Goal: Information Seeking & Learning: Learn about a topic

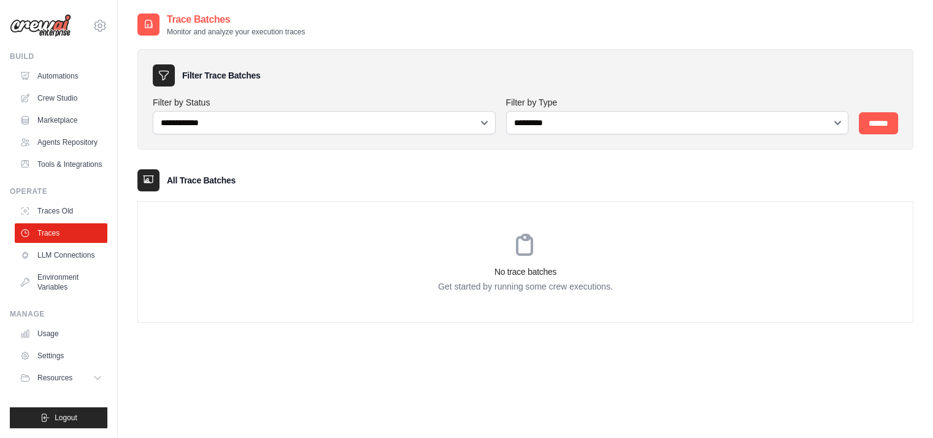
click at [475, 243] on div "No trace batches Get started by running some crew executions." at bounding box center [525, 262] width 774 height 120
click at [45, 218] on div "Operate Traces Old Traces LLM Connections Environment Variables" at bounding box center [58, 241] width 97 height 110
click at [50, 221] on link "Traces Old" at bounding box center [62, 211] width 93 height 20
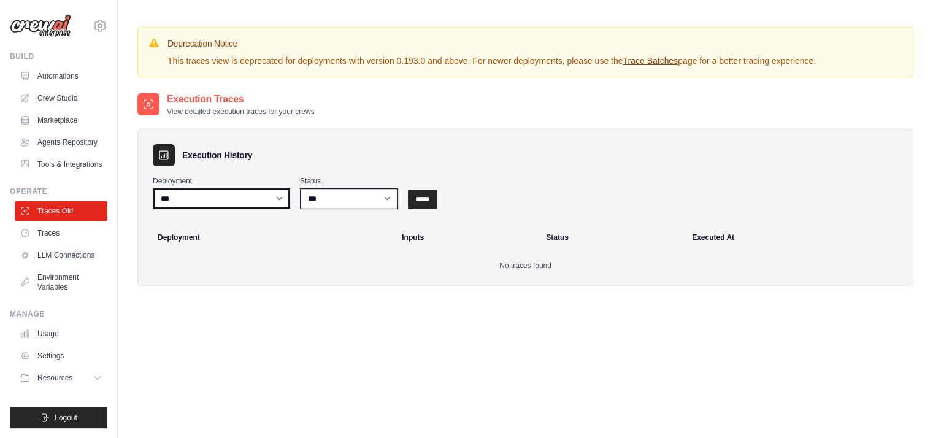
click at [240, 194] on select "***" at bounding box center [221, 198] width 137 height 21
click at [50, 243] on link "Traces" at bounding box center [62, 233] width 93 height 20
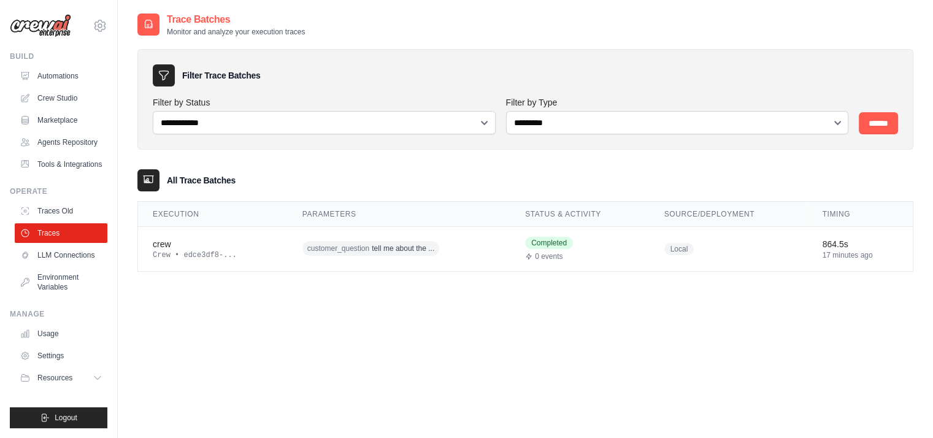
click at [151, 22] on icon at bounding box center [148, 24] width 12 height 12
click at [186, 246] on div "crew" at bounding box center [213, 244] width 120 height 12
click at [162, 243] on div "crew" at bounding box center [213, 244] width 120 height 12
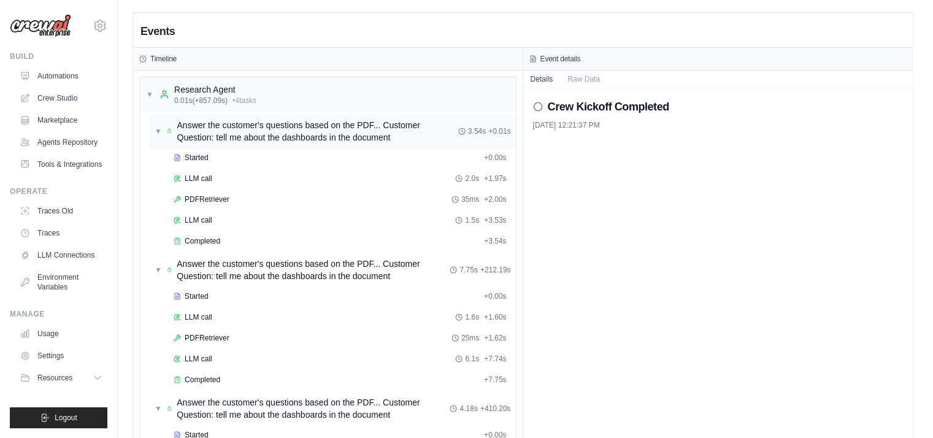
click at [157, 132] on span "▼" at bounding box center [158, 131] width 7 height 10
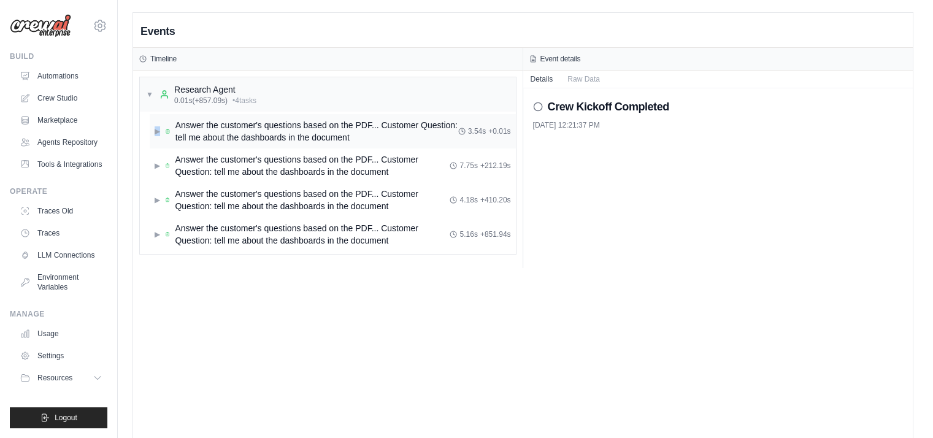
type textarea "*"
click at [157, 132] on span "▶" at bounding box center [158, 131] width 6 height 10
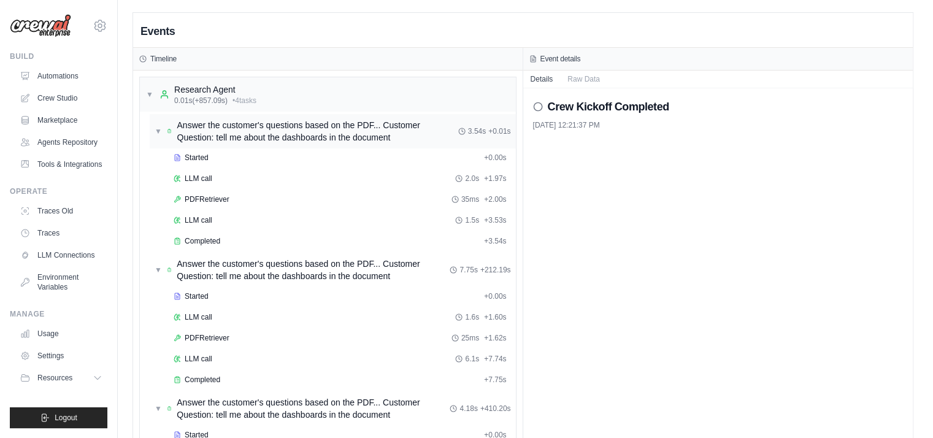
click at [157, 132] on span "▼" at bounding box center [158, 131] width 7 height 10
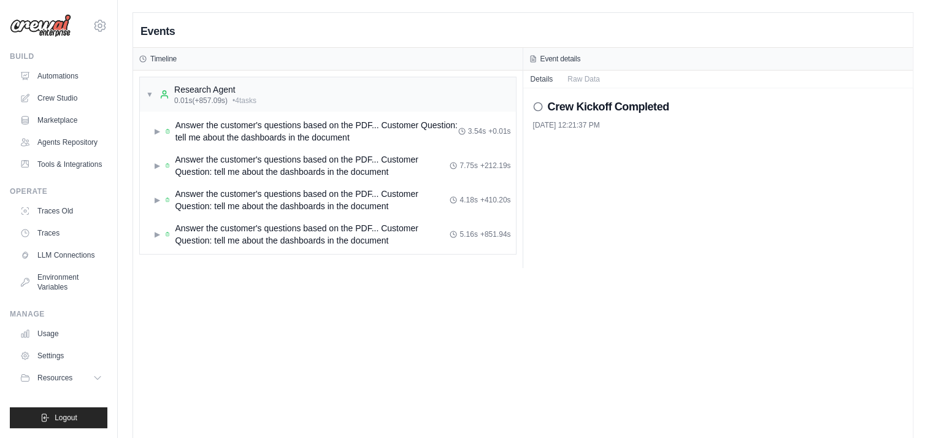
click at [533, 105] on circle at bounding box center [537, 106] width 8 height 8
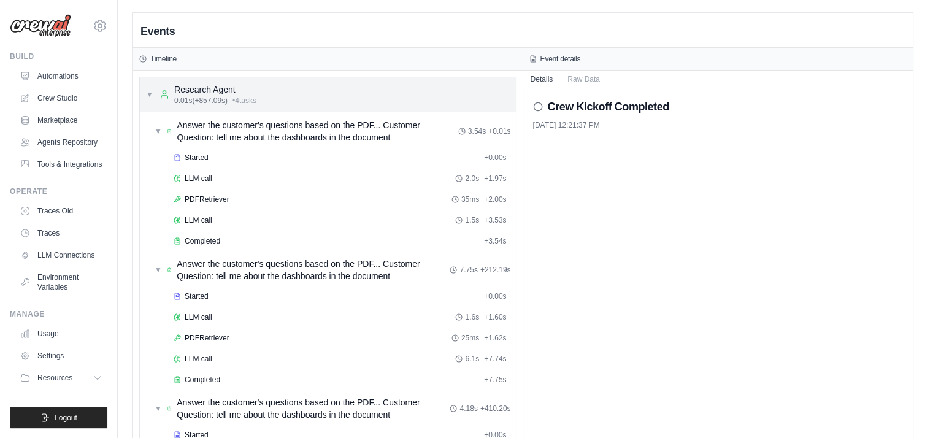
click at [147, 88] on div "▼ Research Agent 0.01s (+857.09s) • 4 task s" at bounding box center [201, 94] width 110 height 22
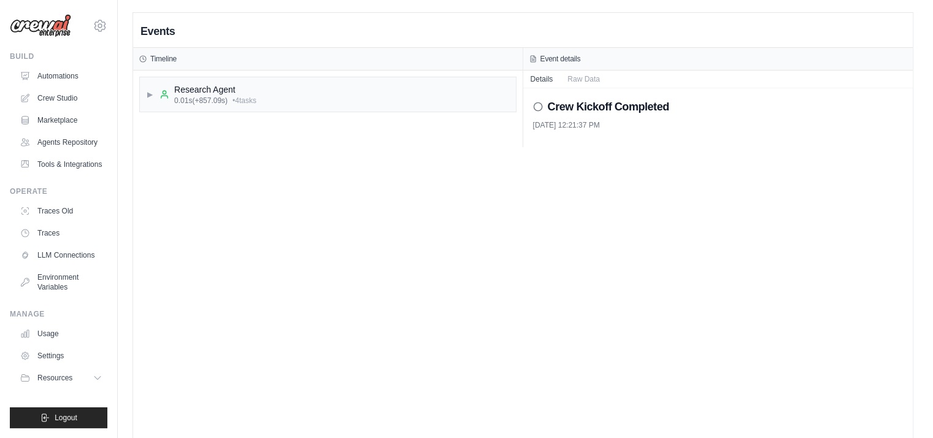
click at [154, 54] on h3 "Timeline" at bounding box center [163, 59] width 26 height 10
click at [42, 243] on link "Traces" at bounding box center [62, 233] width 93 height 20
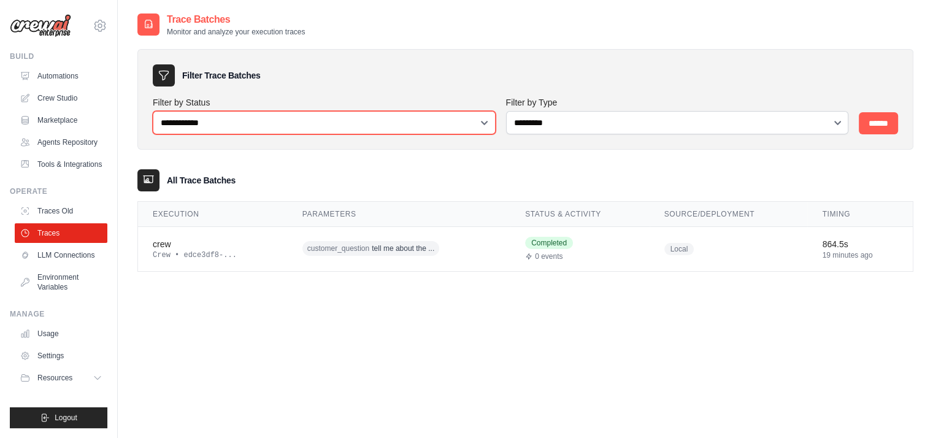
click at [246, 121] on select "**********" at bounding box center [324, 122] width 343 height 23
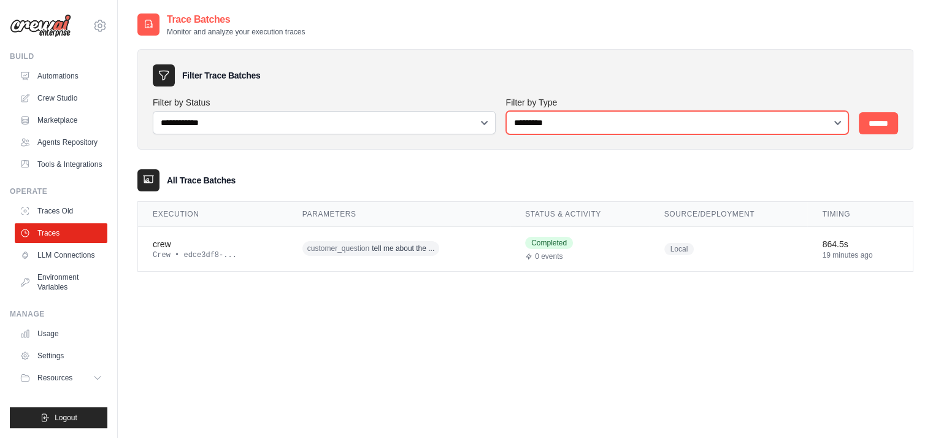
click at [649, 123] on select "**********" at bounding box center [677, 122] width 343 height 23
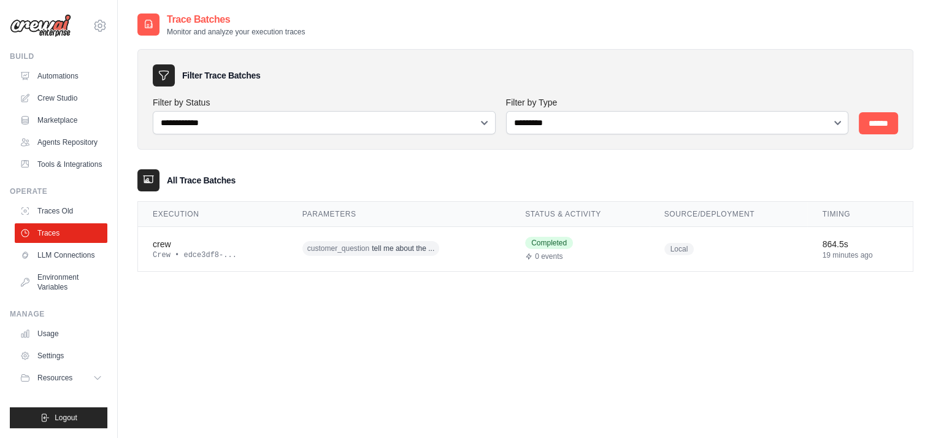
click at [329, 325] on div "**********" at bounding box center [525, 231] width 776 height 438
click at [93, 26] on icon at bounding box center [100, 25] width 15 height 15
click at [93, 24] on icon at bounding box center [100, 25] width 15 height 15
click at [44, 341] on link "Usage" at bounding box center [62, 334] width 93 height 20
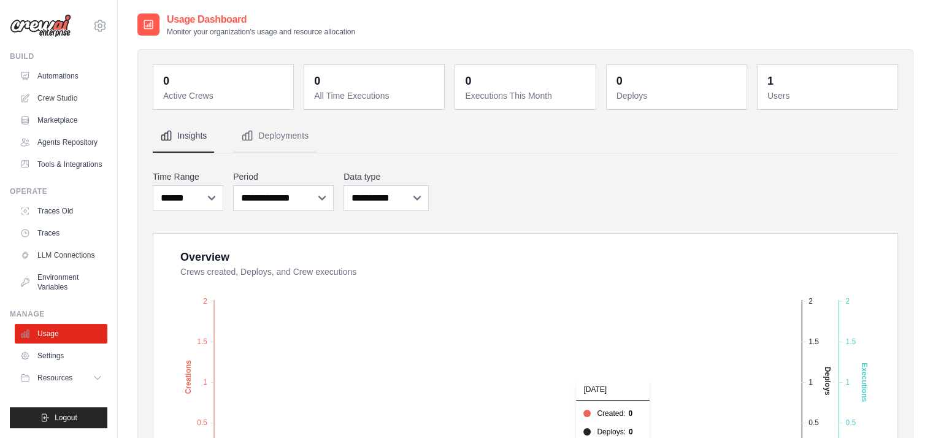
scroll to position [163, 0]
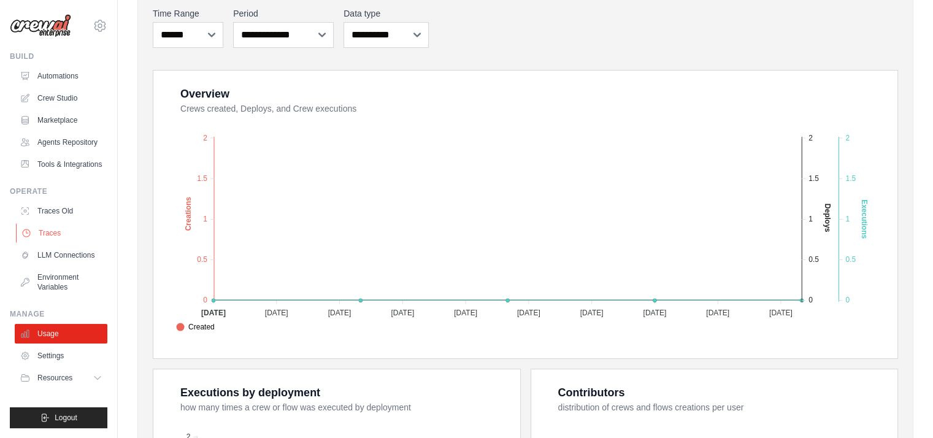
click at [48, 243] on link "Traces" at bounding box center [62, 233] width 93 height 20
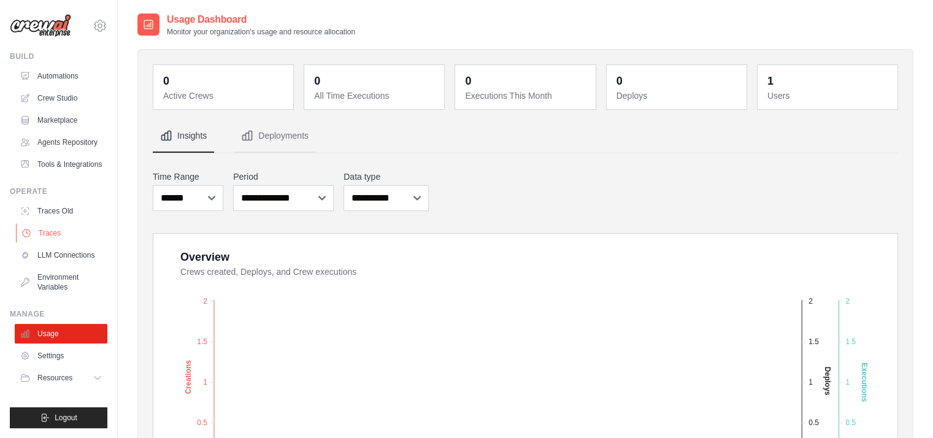
click at [58, 243] on link "Traces" at bounding box center [62, 233] width 93 height 20
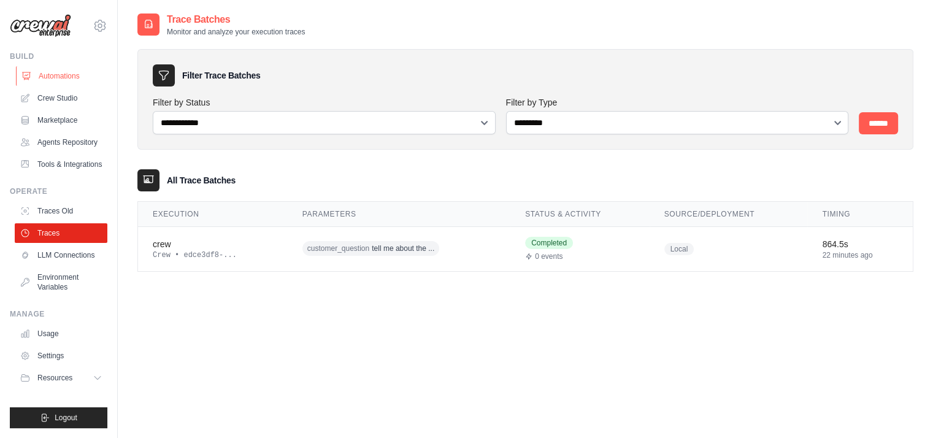
click at [61, 77] on link "Automations" at bounding box center [62, 76] width 93 height 20
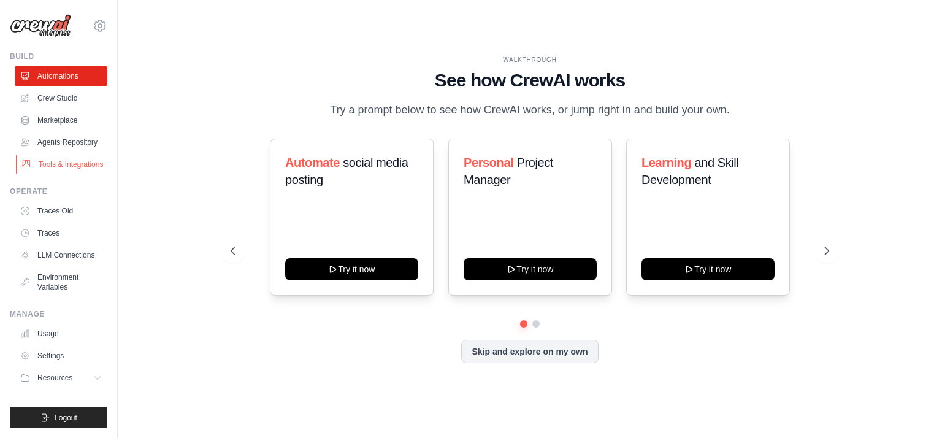
click at [54, 174] on link "Tools & Integrations" at bounding box center [62, 165] width 93 height 20
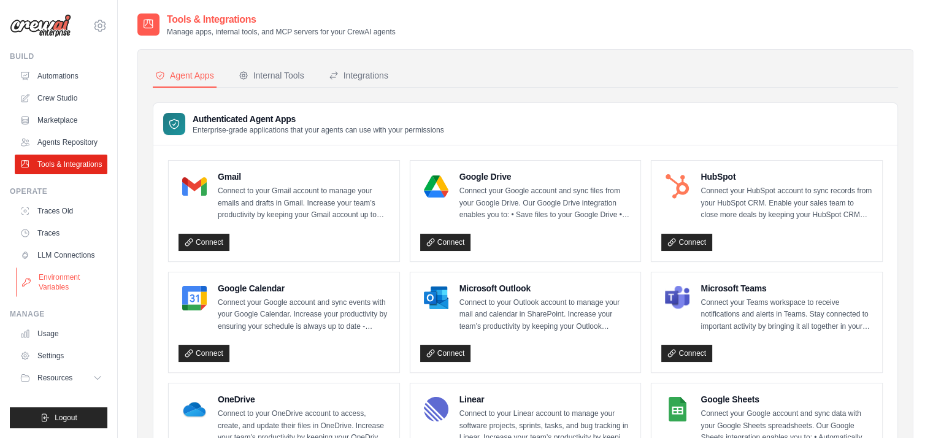
scroll to position [22, 0]
click at [67, 377] on button "Resources" at bounding box center [62, 378] width 93 height 20
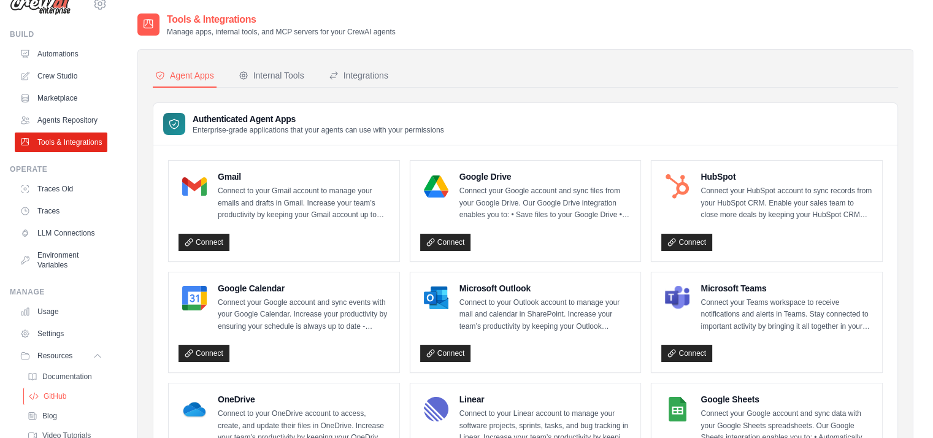
scroll to position [110, 0]
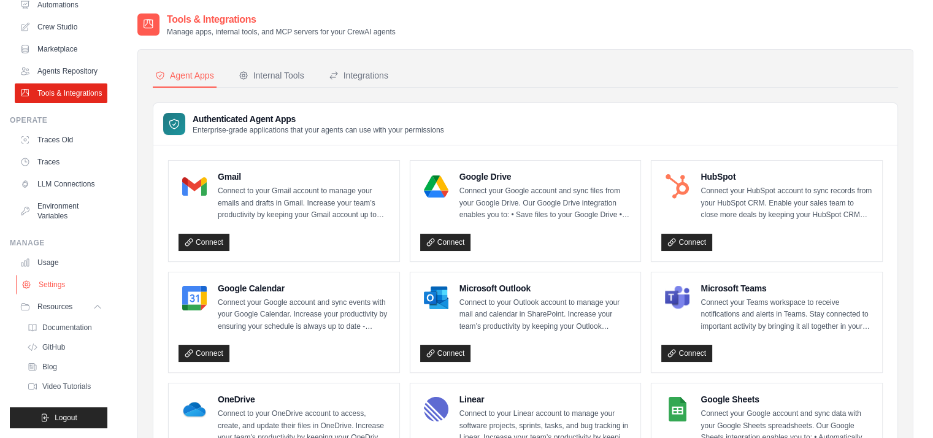
click at [46, 277] on link "Settings" at bounding box center [62, 285] width 93 height 20
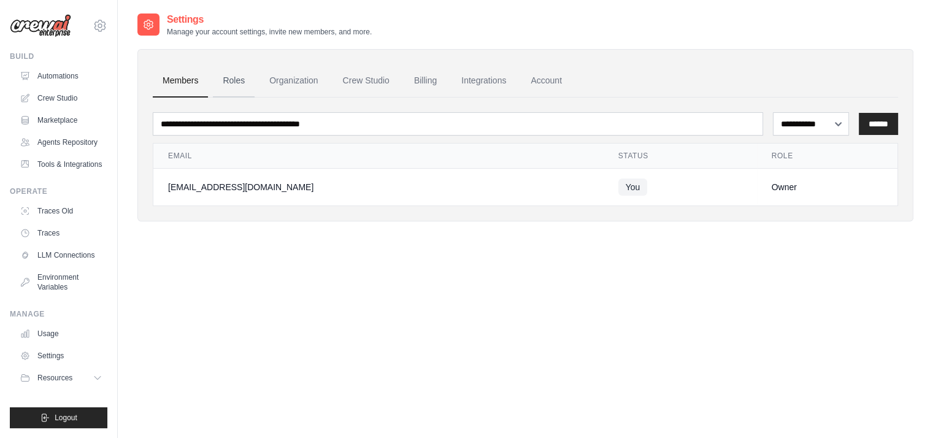
click at [233, 76] on link "Roles" at bounding box center [234, 80] width 42 height 33
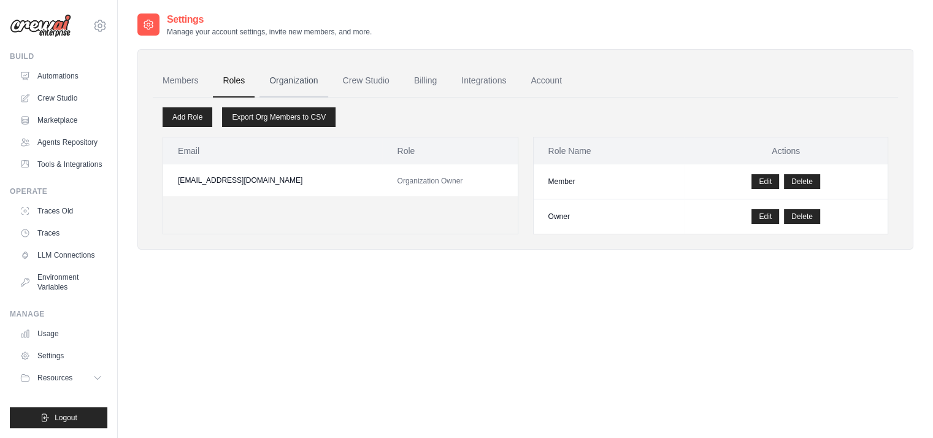
click at [294, 74] on link "Organization" at bounding box center [293, 80] width 68 height 33
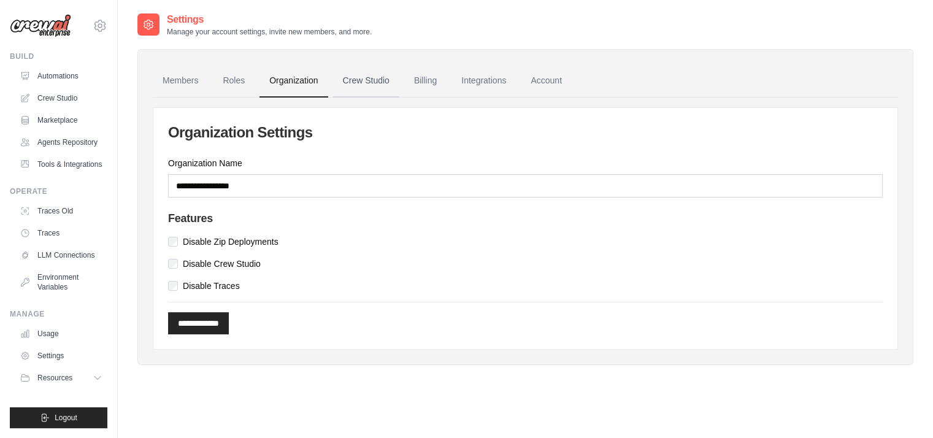
click at [359, 90] on link "Crew Studio" at bounding box center [366, 80] width 66 height 33
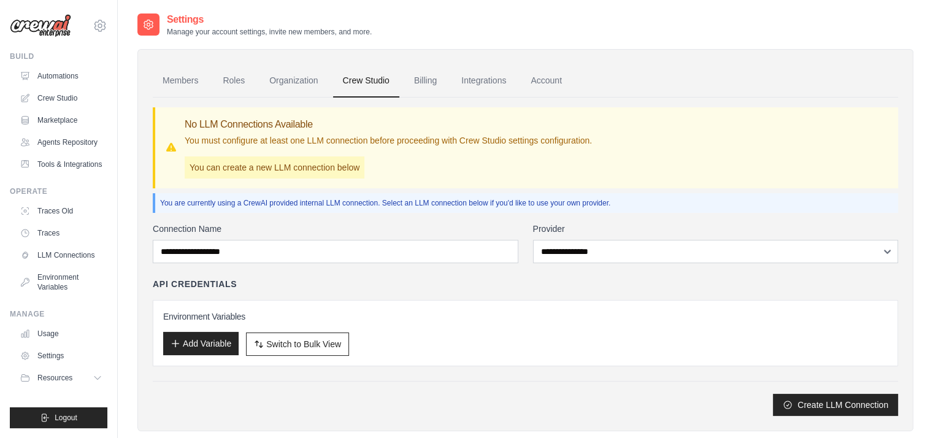
click at [205, 333] on button "Add Variable" at bounding box center [200, 343] width 75 height 23
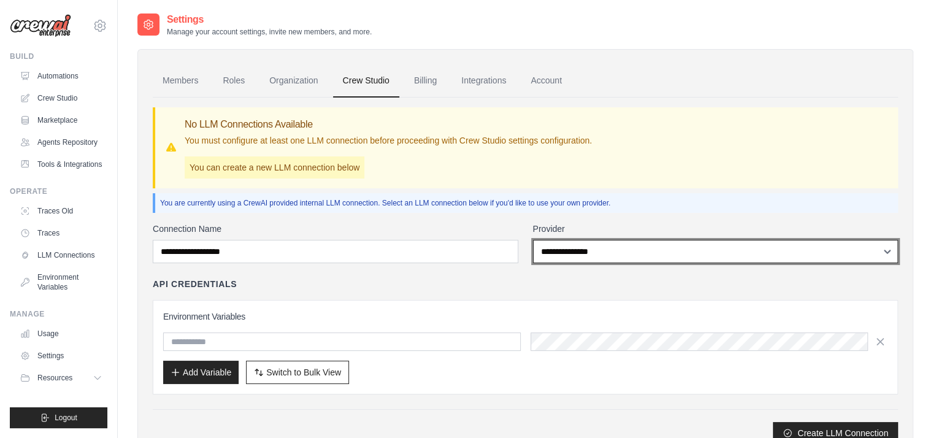
click at [611, 249] on select "**********" at bounding box center [715, 251] width 365 height 23
click at [611, 248] on select "**********" at bounding box center [715, 251] width 365 height 23
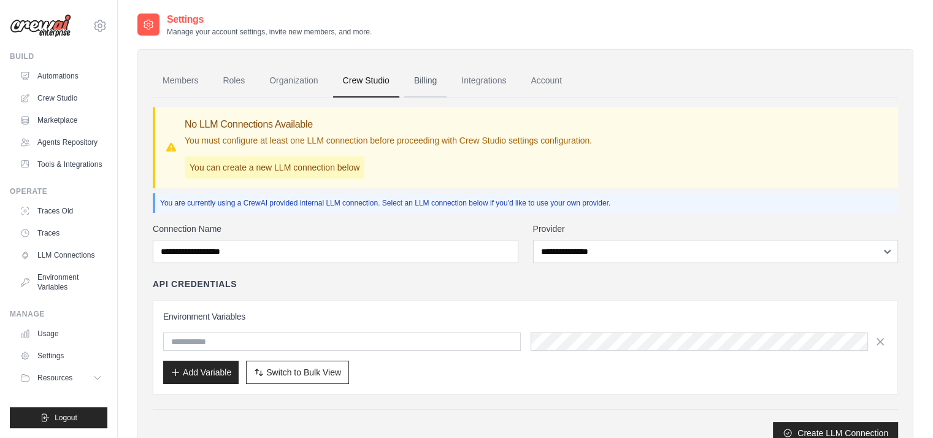
click at [429, 86] on link "Billing" at bounding box center [425, 80] width 42 height 33
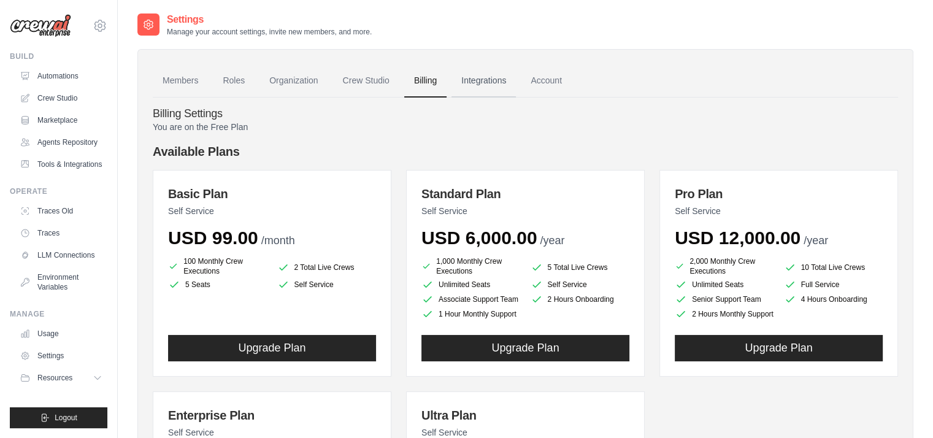
click at [513, 82] on link "Integrations" at bounding box center [483, 80] width 64 height 33
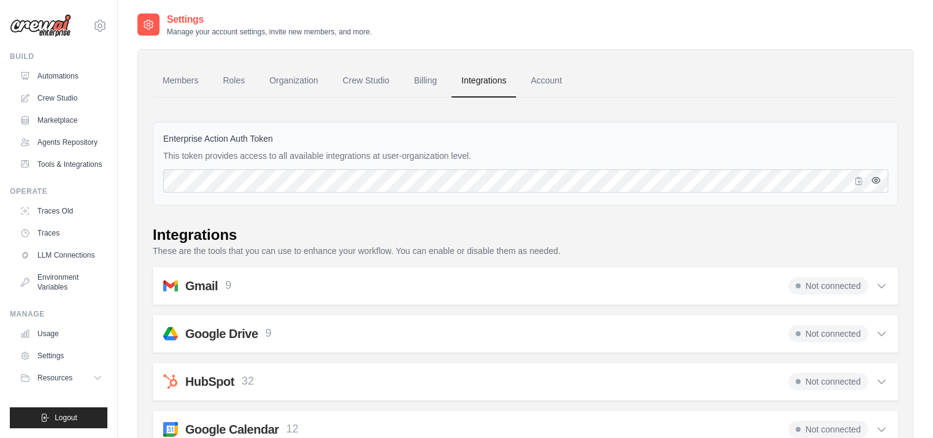
click at [873, 178] on icon "button" at bounding box center [876, 180] width 10 height 10
click at [873, 178] on icon "button" at bounding box center [875, 180] width 8 height 7
click at [859, 178] on icon "button" at bounding box center [858, 180] width 10 height 10
click at [47, 242] on link "Traces" at bounding box center [62, 233] width 93 height 20
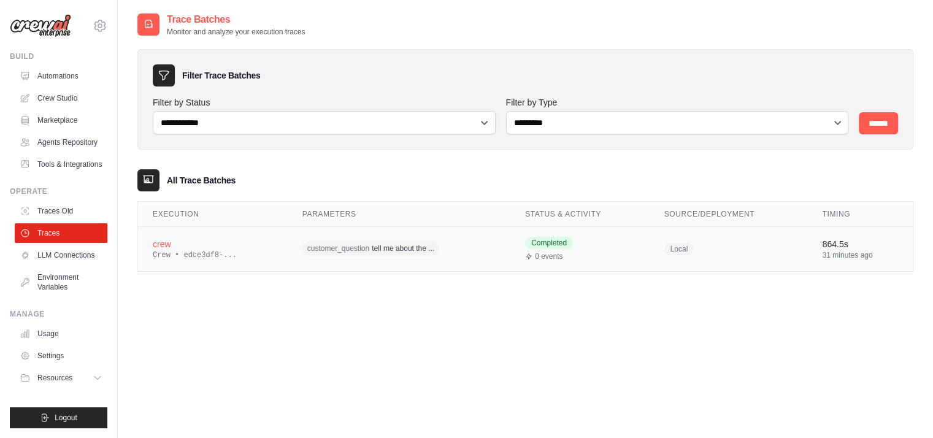
click at [170, 240] on div "crew" at bounding box center [213, 244] width 120 height 12
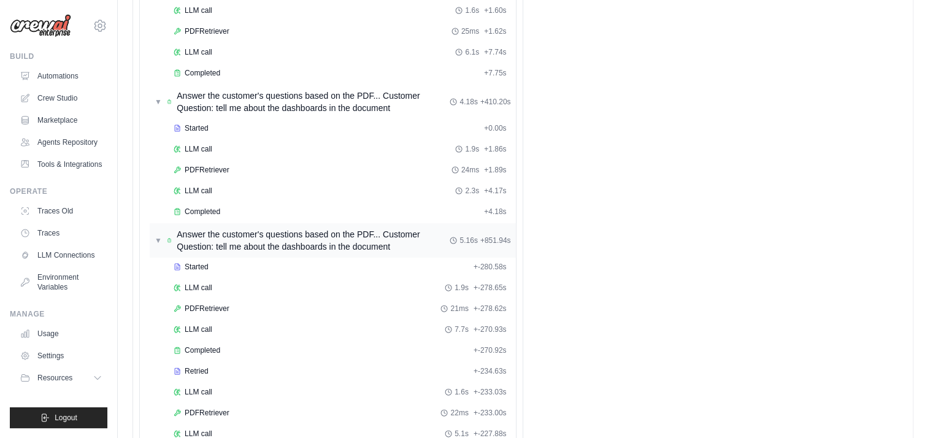
scroll to position [470, 0]
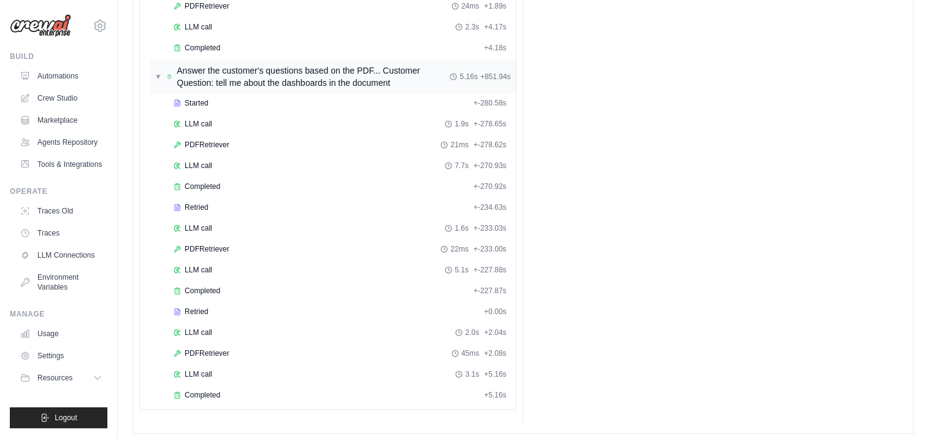
click at [177, 64] on span "Answer the customer's questions based on the PDF... Customer Question: tell me …" at bounding box center [313, 76] width 273 height 25
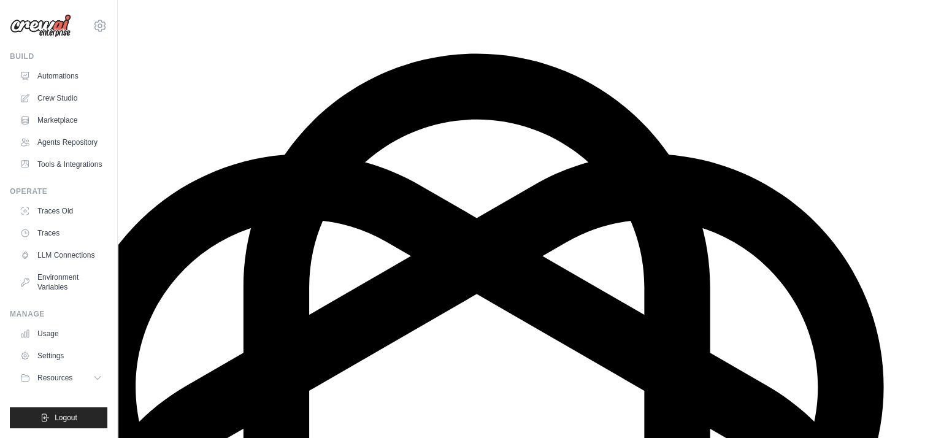
scroll to position [25, 0]
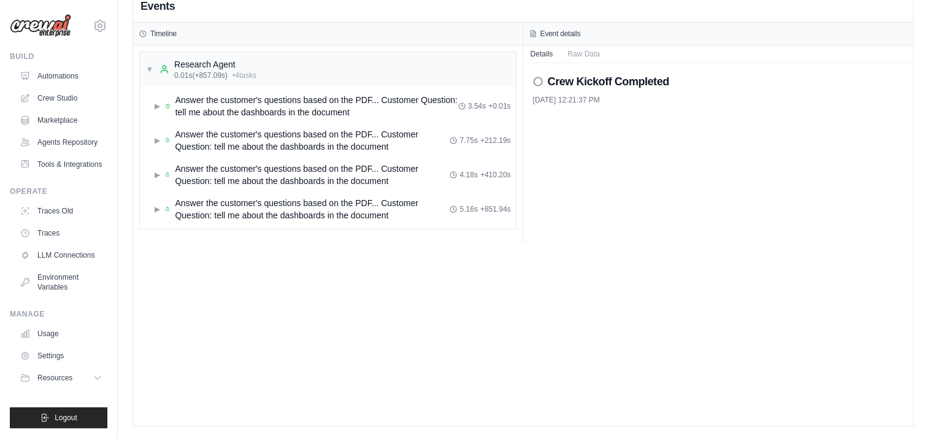
click at [241, 281] on div "Events Timeline ▼ Research Agent 0.01s (+857.09s) • 4 task s ▶ Answer the custo…" at bounding box center [522, 207] width 779 height 438
click at [199, 210] on span "Answer the customer's questions based on the PDF... Customer Question: tell me …" at bounding box center [312, 209] width 275 height 25
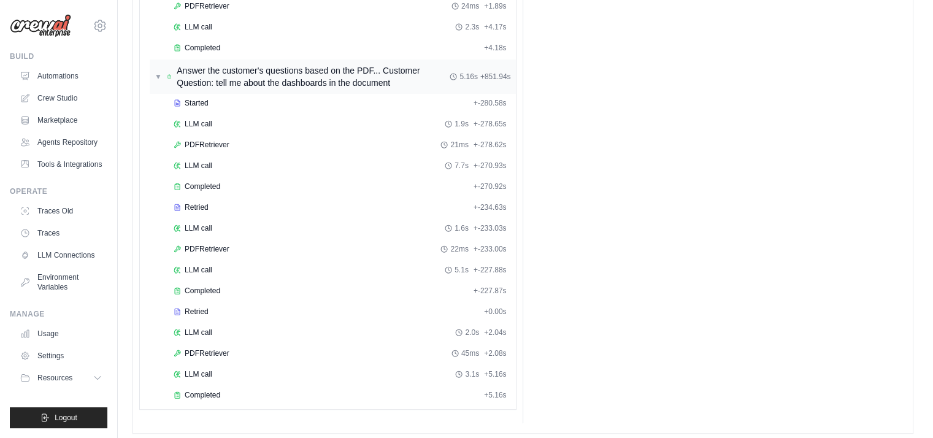
click at [162, 71] on div "▼ Answer the customer's questions based on the PDF... Customer Question: tell m…" at bounding box center [302, 76] width 295 height 25
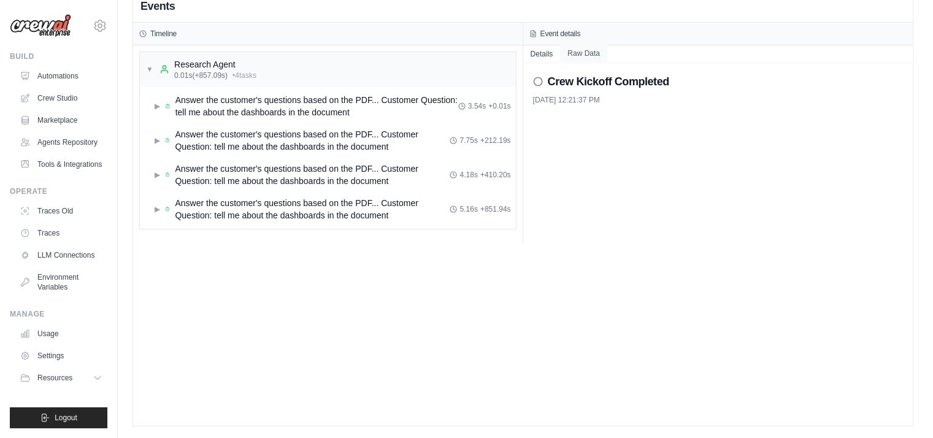
click at [586, 48] on button "Raw Data" at bounding box center [583, 53] width 47 height 17
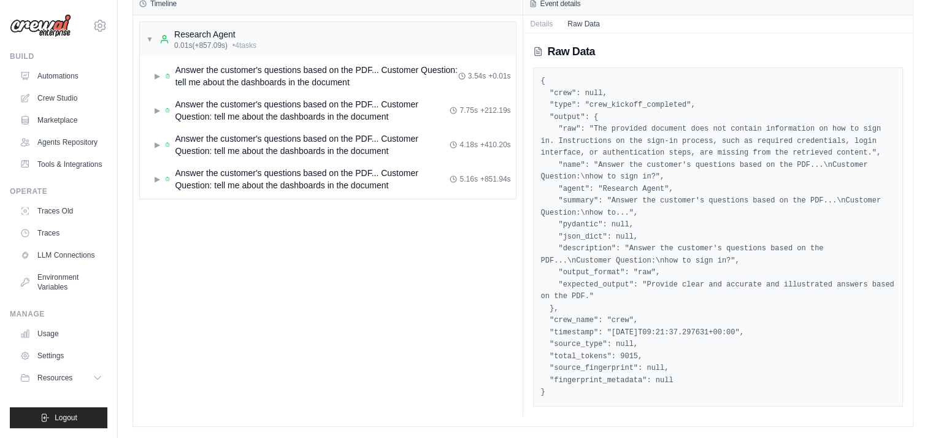
scroll to position [0, 0]
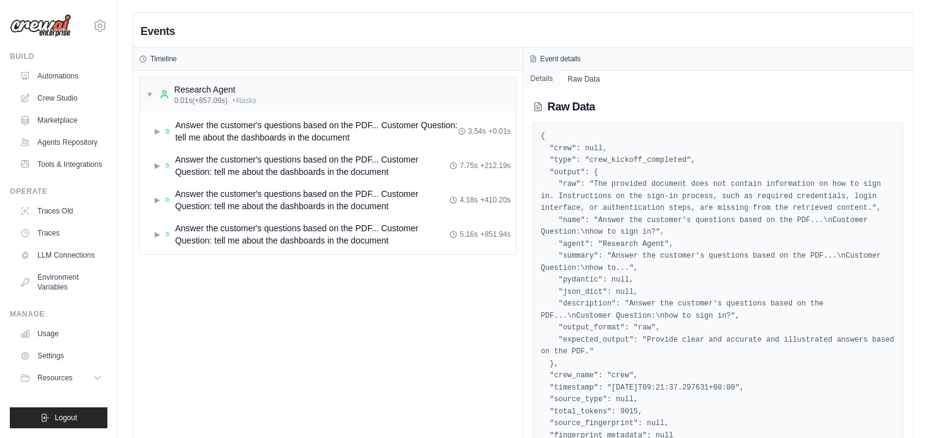
click at [549, 75] on button "Details" at bounding box center [541, 78] width 37 height 17
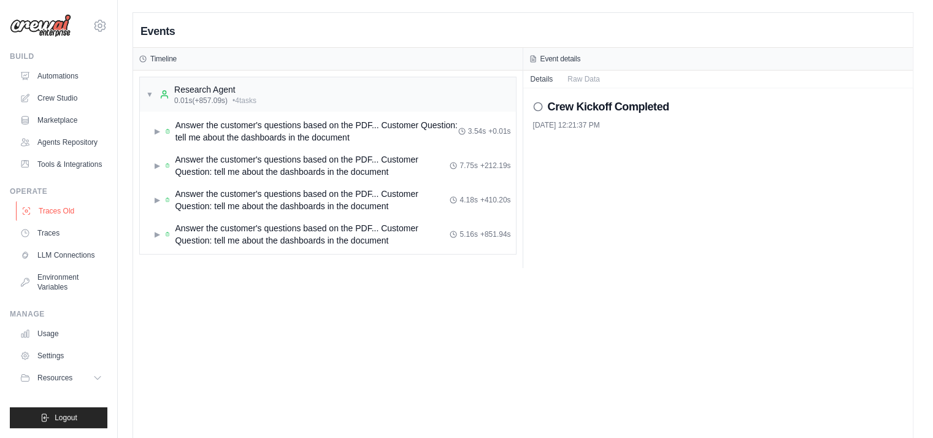
click at [65, 221] on link "Traces Old" at bounding box center [62, 211] width 93 height 20
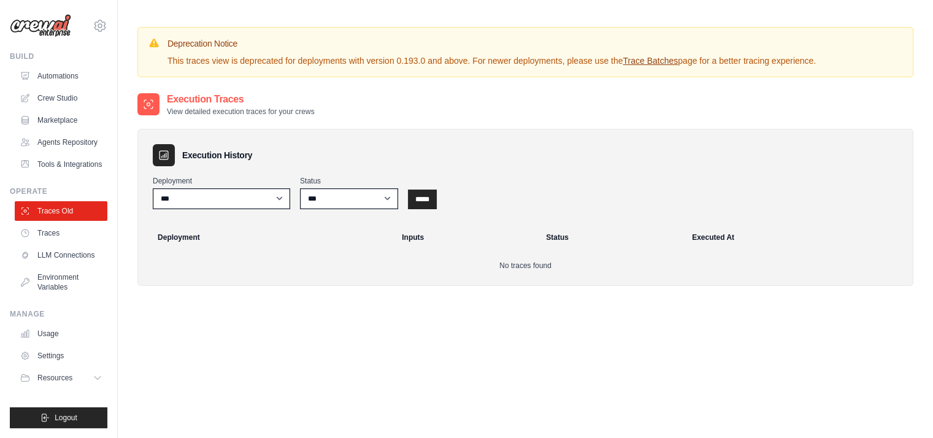
click at [208, 235] on th "Deployment" at bounding box center [268, 237] width 251 height 27
click at [52, 243] on link "Traces" at bounding box center [62, 233] width 93 height 20
click at [62, 265] on link "LLM Connections" at bounding box center [62, 255] width 93 height 20
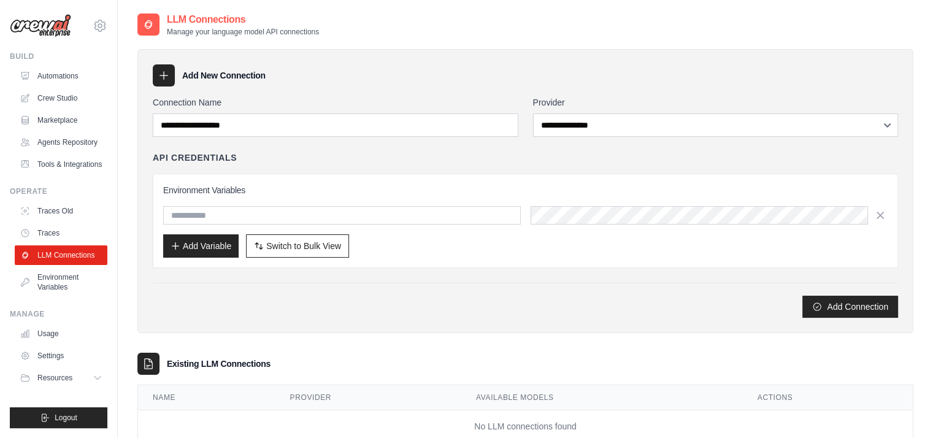
scroll to position [36, 0]
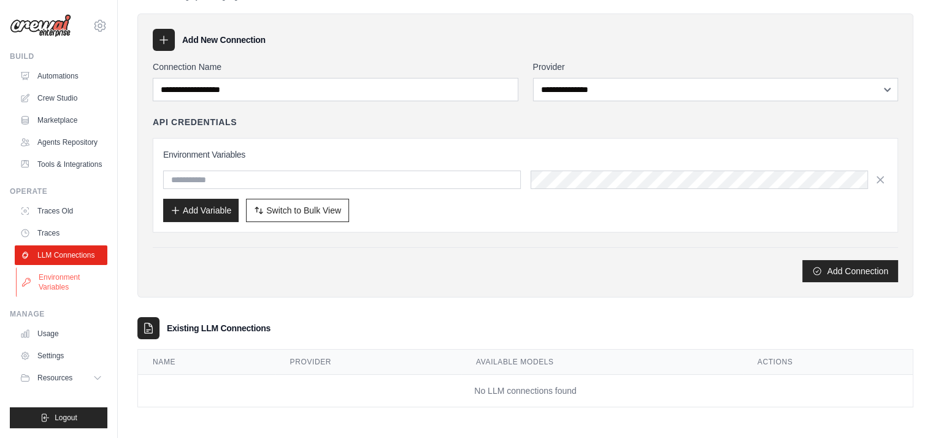
click at [56, 297] on link "Environment Variables" at bounding box center [62, 281] width 93 height 29
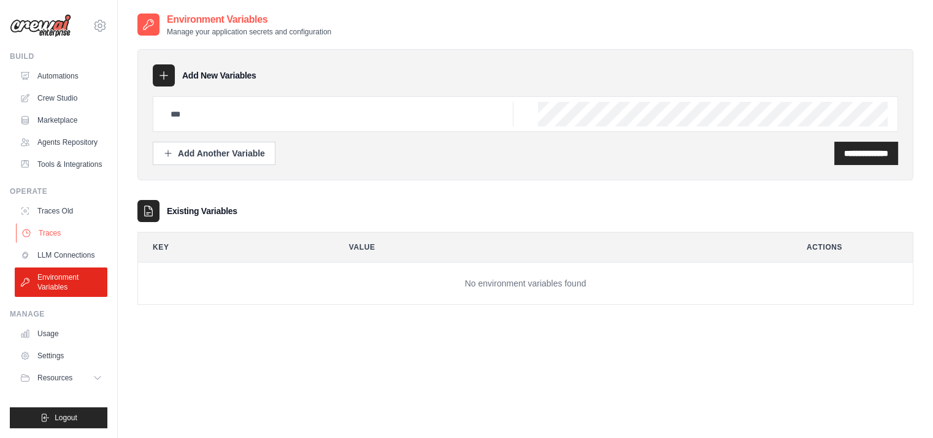
click at [77, 243] on link "Traces" at bounding box center [62, 233] width 93 height 20
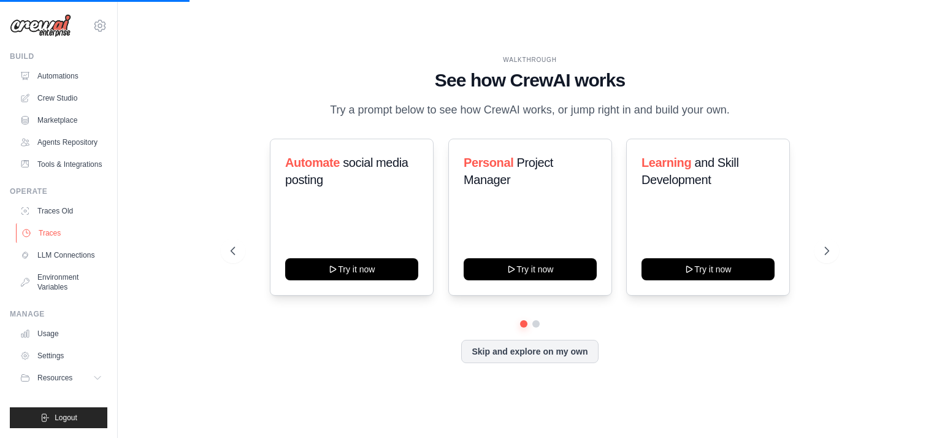
click at [52, 243] on link "Traces" at bounding box center [62, 233] width 93 height 20
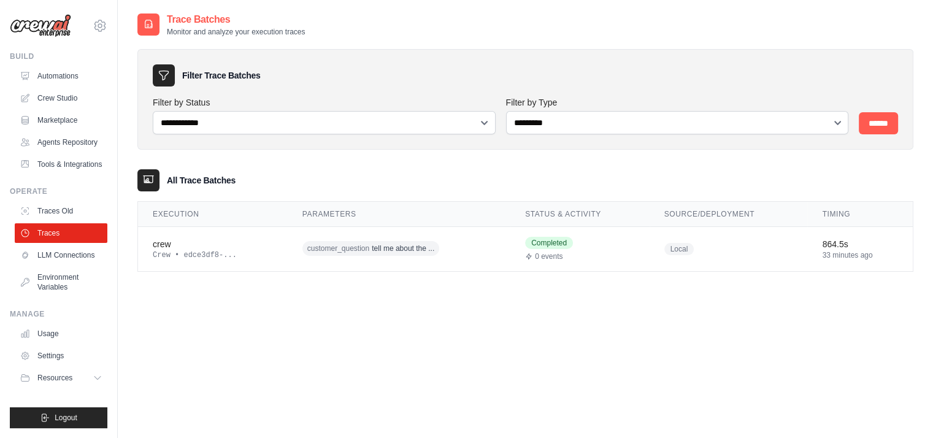
click at [130, 180] on div "**********" at bounding box center [525, 231] width 815 height 438
click at [151, 183] on icon at bounding box center [148, 180] width 12 height 12
click at [191, 180] on h3 "All Trace Batches" at bounding box center [201, 180] width 69 height 12
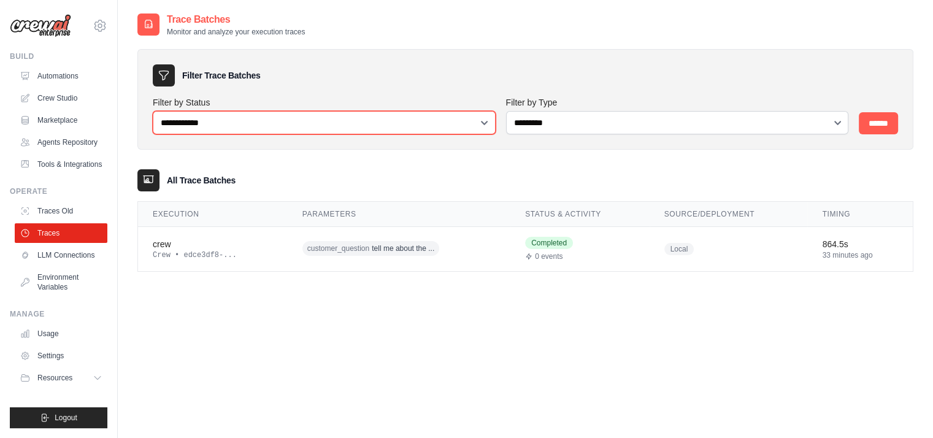
click at [220, 124] on select "**********" at bounding box center [324, 122] width 343 height 23
select select "*******"
click at [153, 111] on select "**********" at bounding box center [324, 122] width 343 height 23
click at [240, 127] on select "**********" at bounding box center [324, 122] width 343 height 23
select select
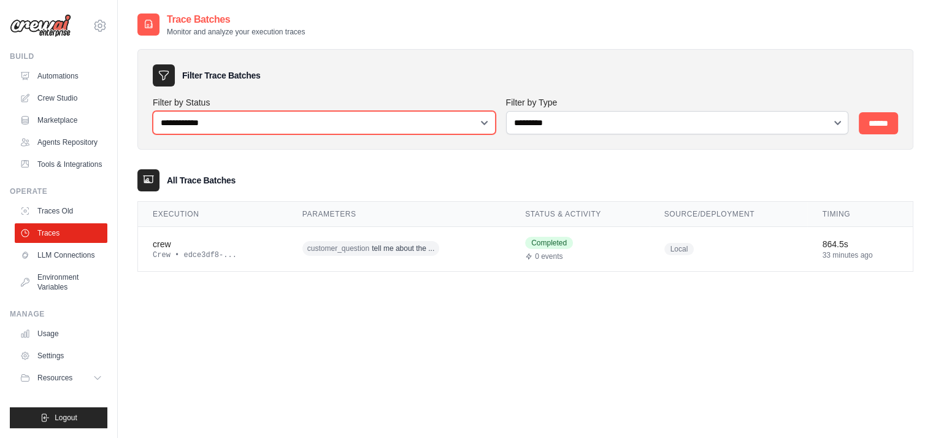
click at [153, 111] on select "**********" at bounding box center [324, 122] width 343 height 23
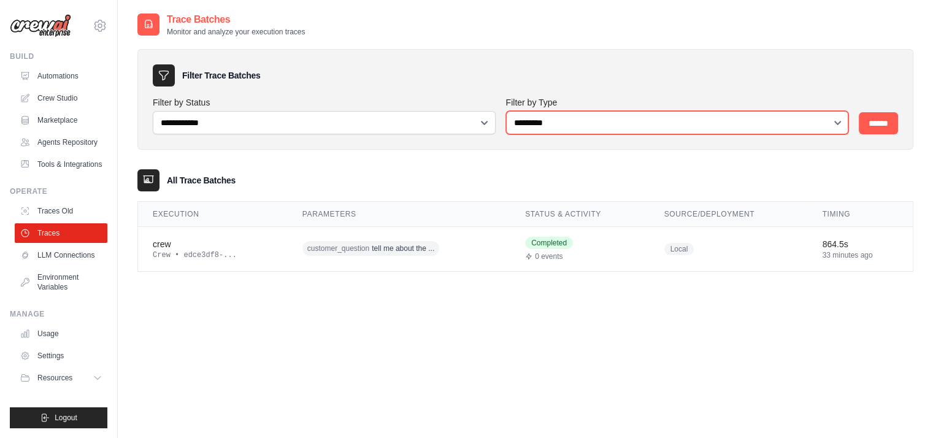
click at [547, 126] on select "**********" at bounding box center [677, 122] width 343 height 23
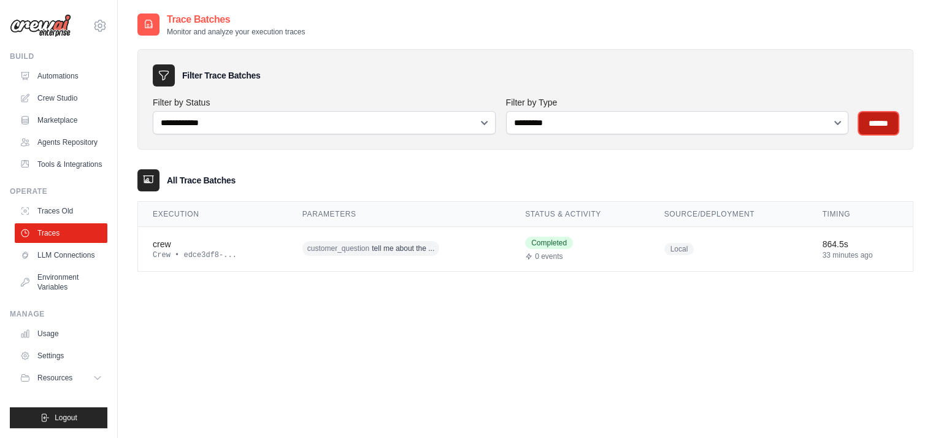
click at [880, 112] on input "******" at bounding box center [877, 123] width 39 height 22
click at [194, 179] on h3 "All Trace Batches" at bounding box center [201, 180] width 69 height 12
click at [154, 239] on div "crew" at bounding box center [213, 244] width 120 height 12
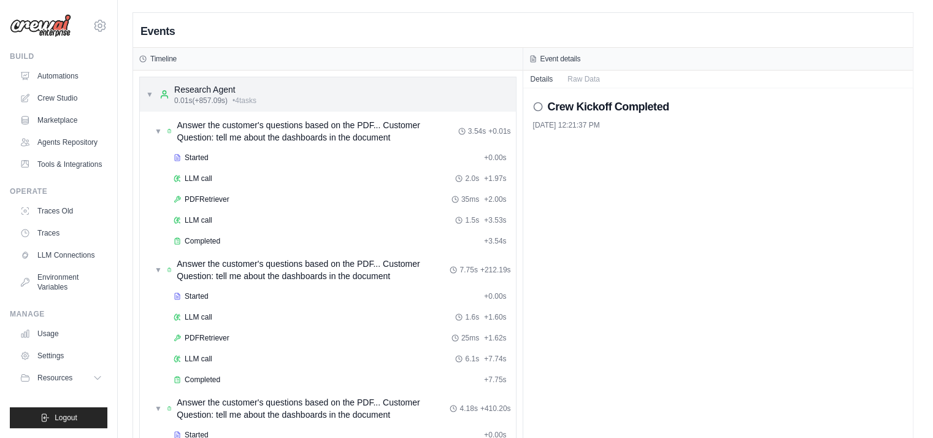
click at [147, 84] on div "▼ Research Agent 0.01s (+857.09s) • 4 task s" at bounding box center [201, 94] width 110 height 22
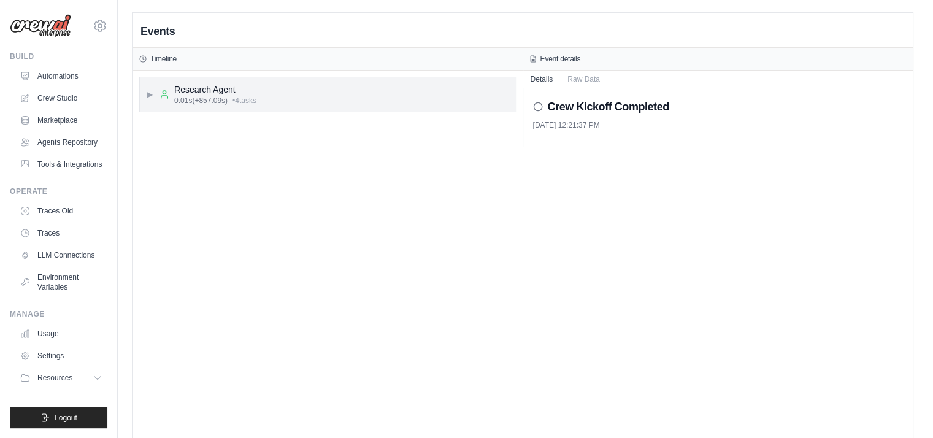
click at [151, 90] on span "▶" at bounding box center [149, 95] width 7 height 10
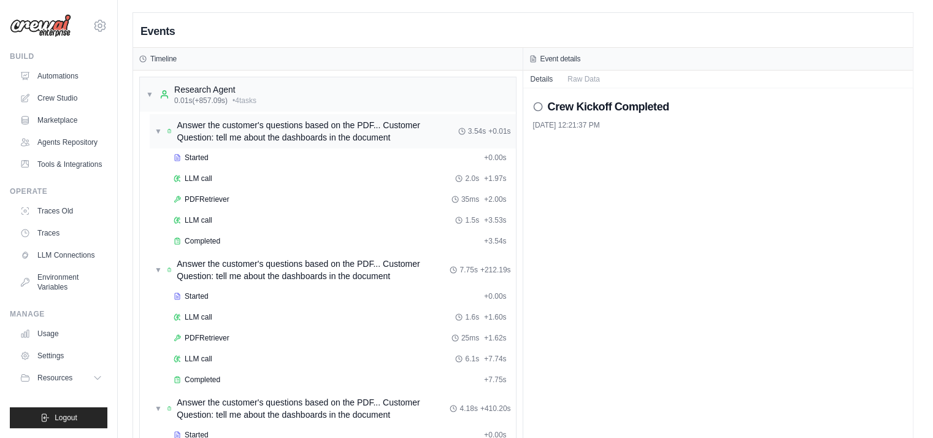
click at [170, 135] on div "Answer the customer's questions based on the PDF... Customer Question: tell me …" at bounding box center [312, 131] width 291 height 25
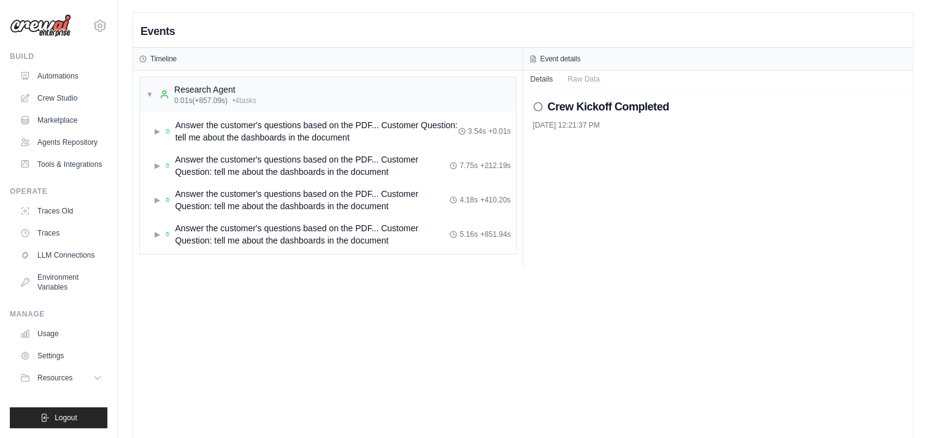
click at [536, 98] on div "Crew Kickoff Completed" at bounding box center [718, 106] width 370 height 17
click at [540, 107] on icon at bounding box center [538, 107] width 10 height 10
click at [158, 126] on span "▶" at bounding box center [158, 131] width 6 height 10
